Goal: Navigation & Orientation: Find specific page/section

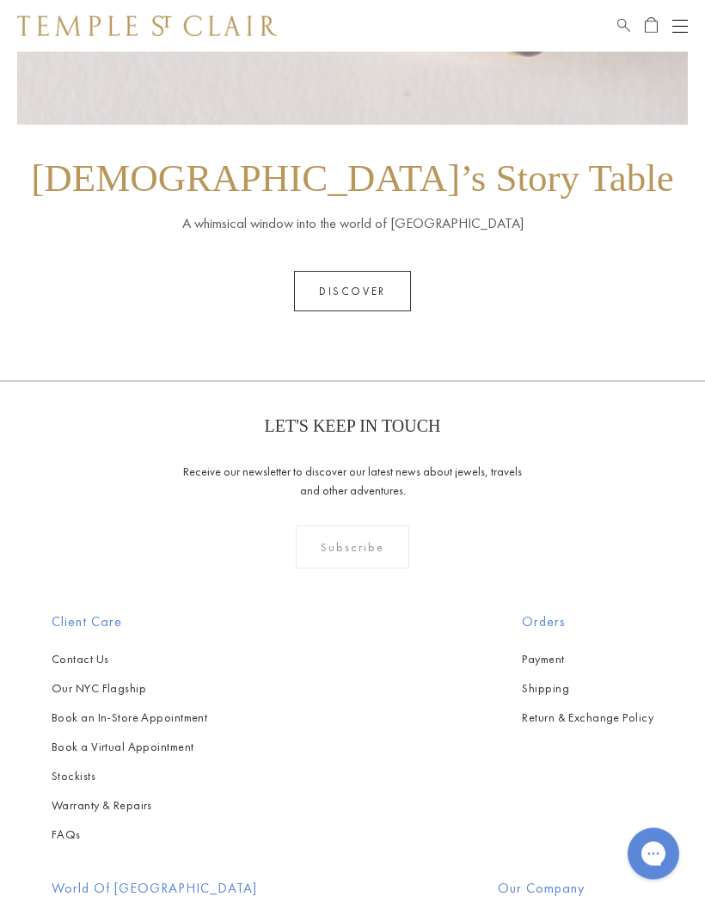
scroll to position [2284, 0]
click at [123, 678] on link "Our NYC Flagship" at bounding box center [130, 687] width 156 height 19
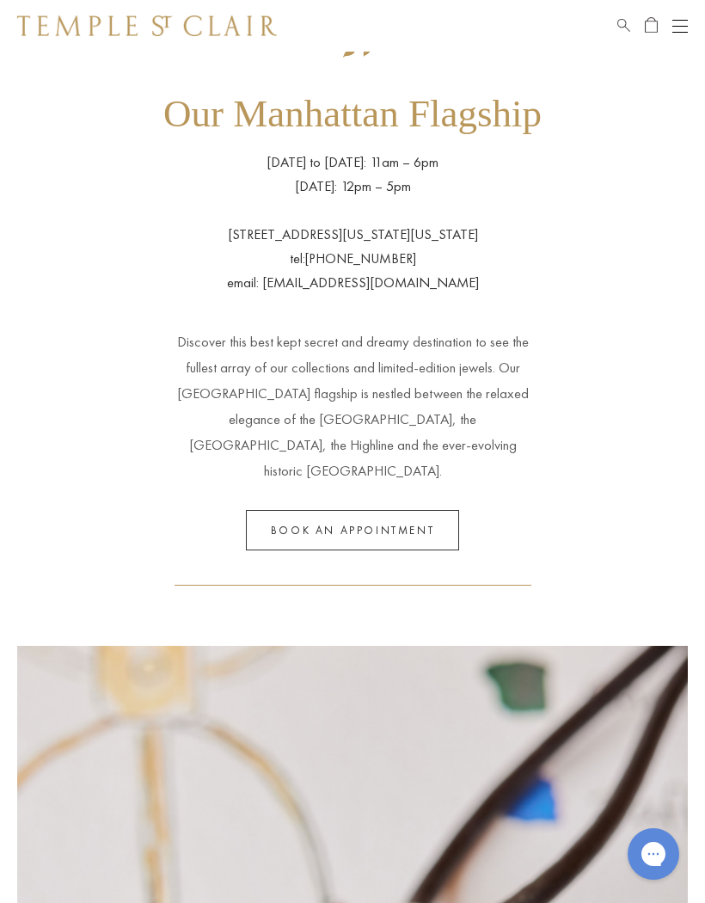
scroll to position [1188, 0]
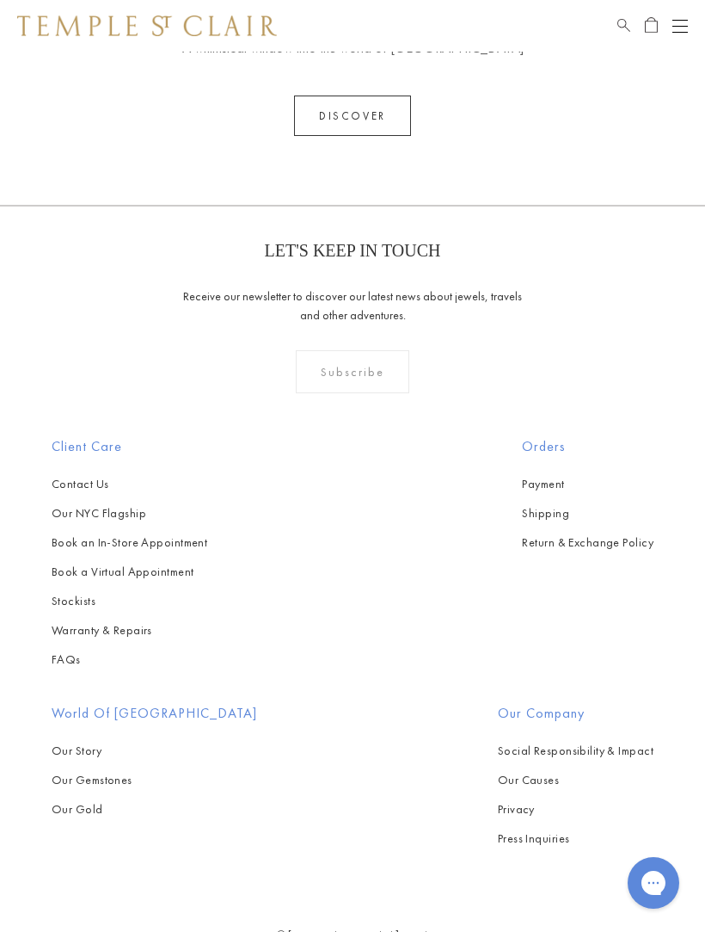
scroll to position [2501, 0]
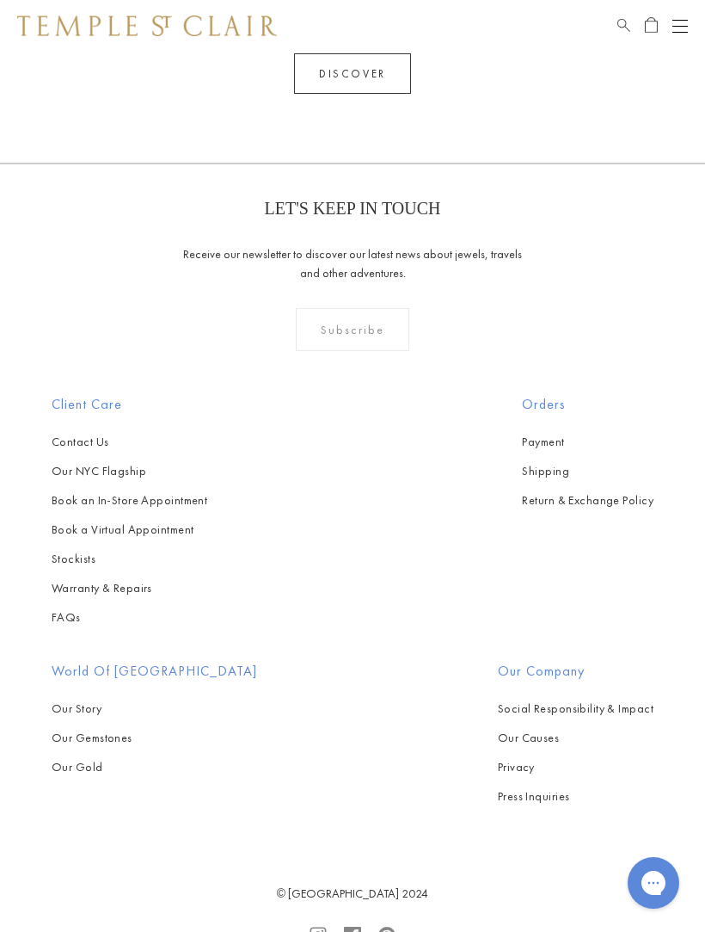
click at [77, 549] on link "Stockists" at bounding box center [130, 558] width 156 height 19
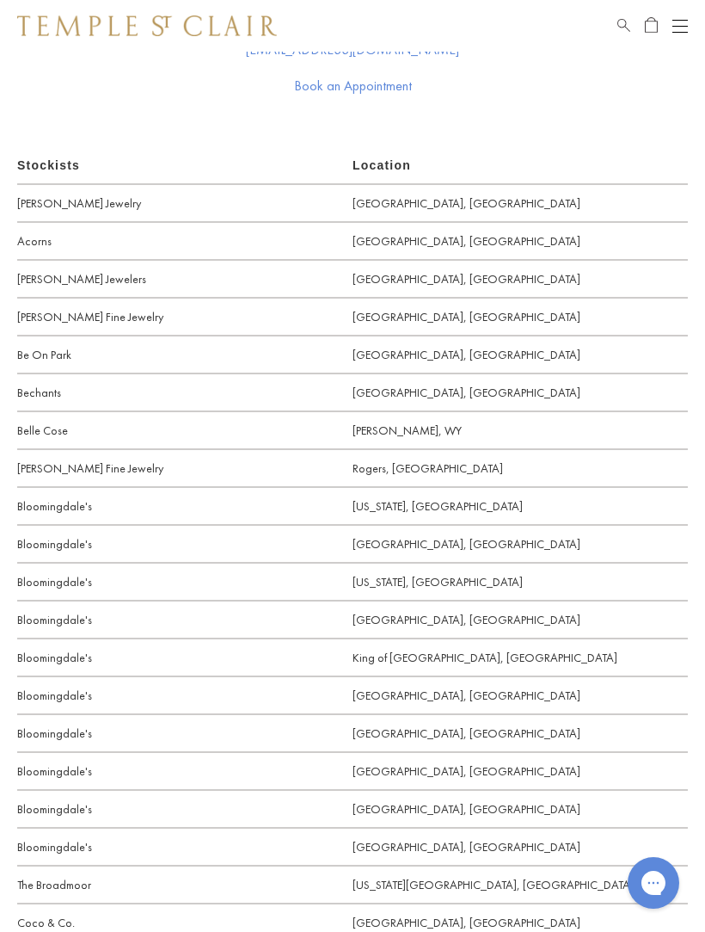
scroll to position [685, 0]
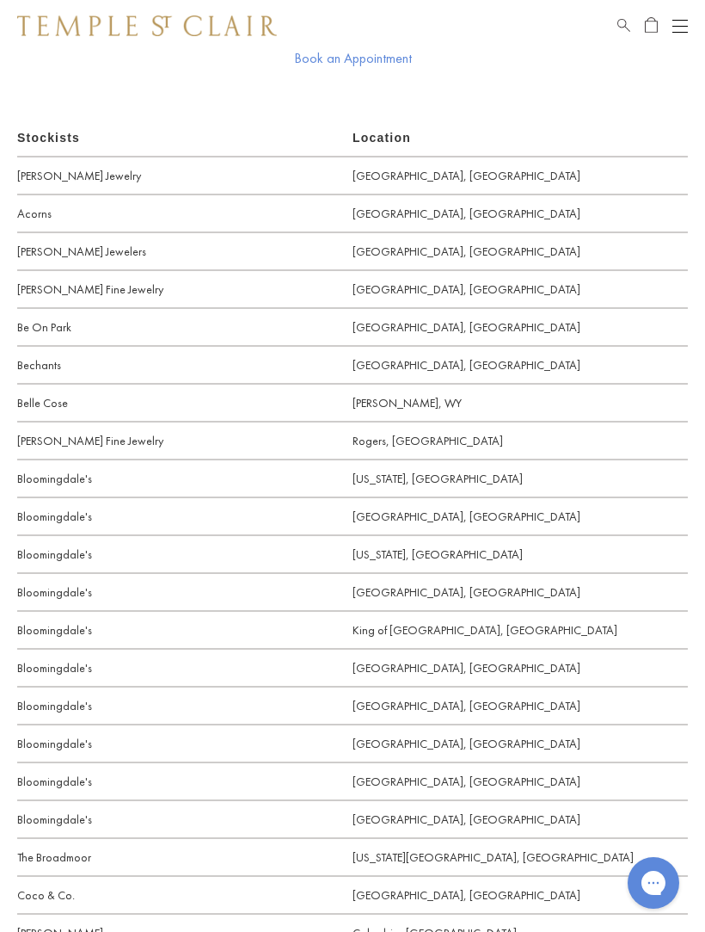
click at [48, 478] on p "Bloomingdale's" at bounding box center [185, 478] width 336 height 38
click at [385, 481] on link "[US_STATE], [GEOGRAPHIC_DATA]" at bounding box center [521, 478] width 336 height 38
